Goal: Obtain resource: Download file/media

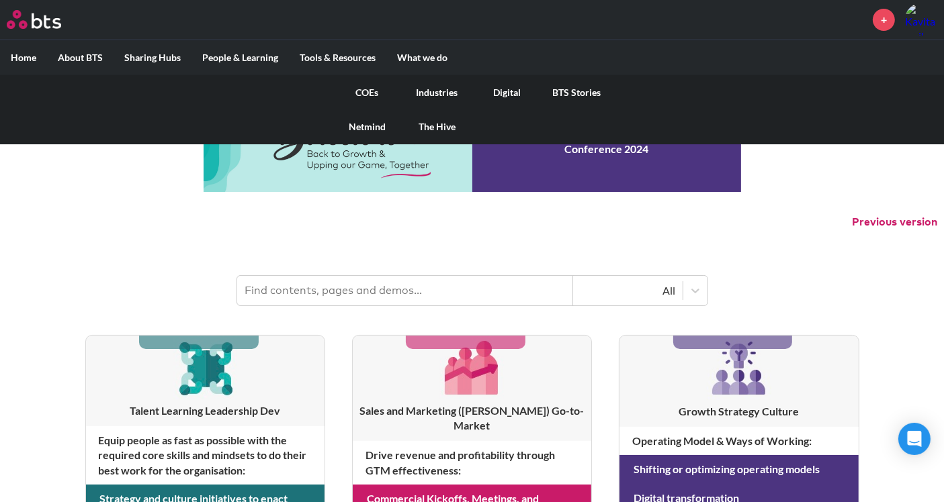
click at [505, 91] on link "Digital" at bounding box center [507, 92] width 70 height 35
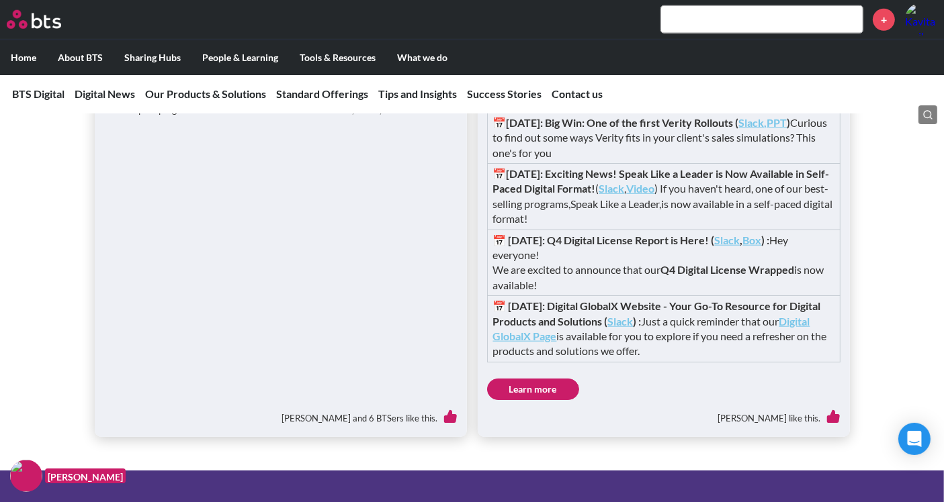
scroll to position [3062, 0]
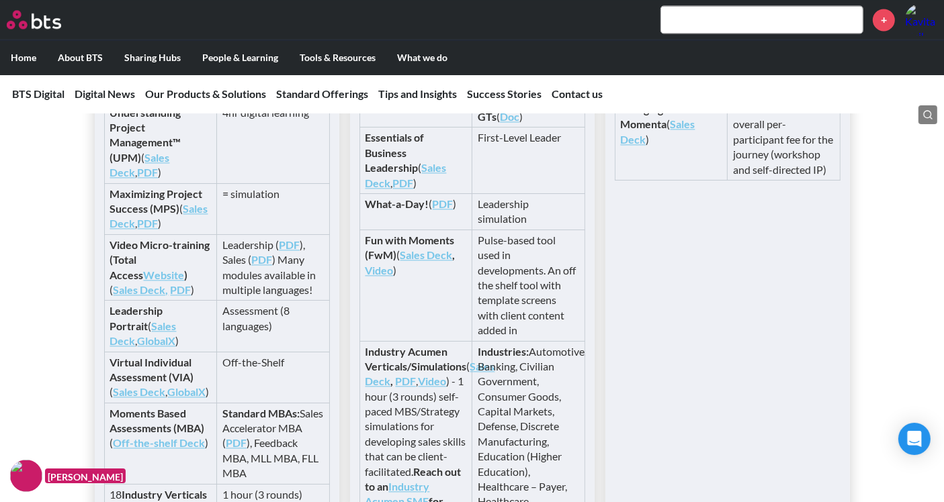
click at [422, 261] on link "Sales Deck" at bounding box center [426, 254] width 52 height 13
click at [419, 261] on link "Sales Deck" at bounding box center [426, 254] width 52 height 13
